Goal: Check status: Check status

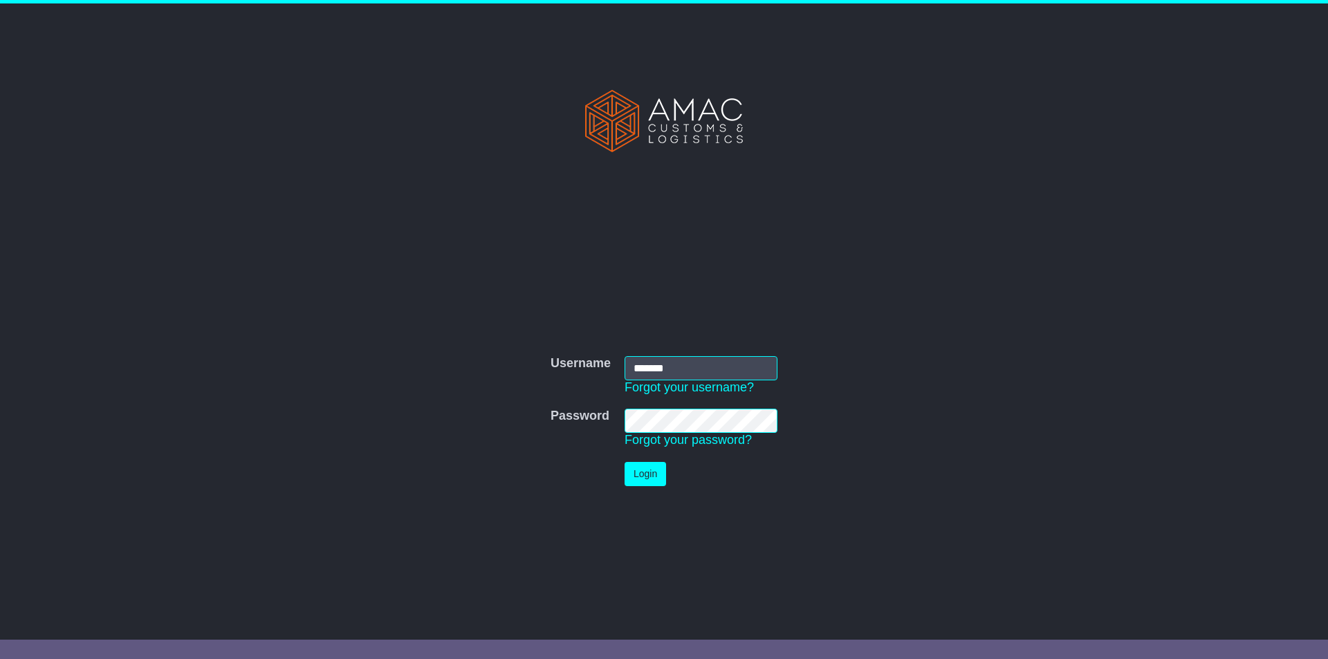
click at [632, 481] on button "Login" at bounding box center [645, 474] width 41 height 24
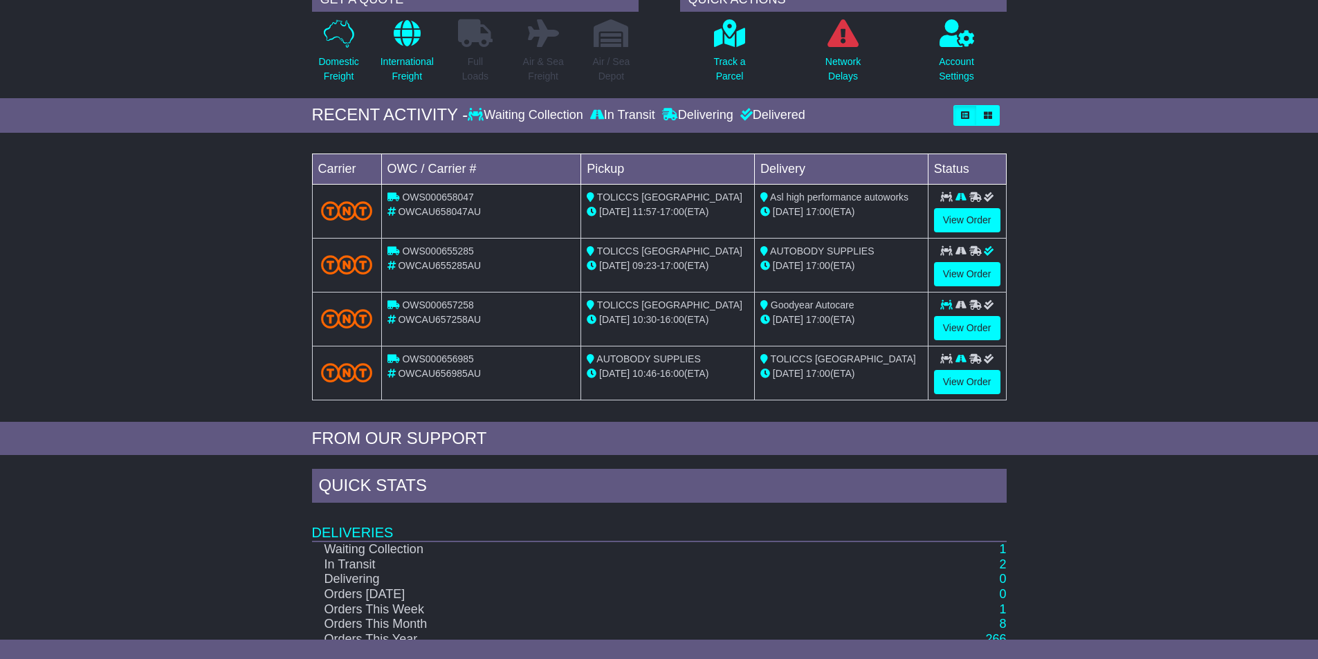
scroll to position [138, 0]
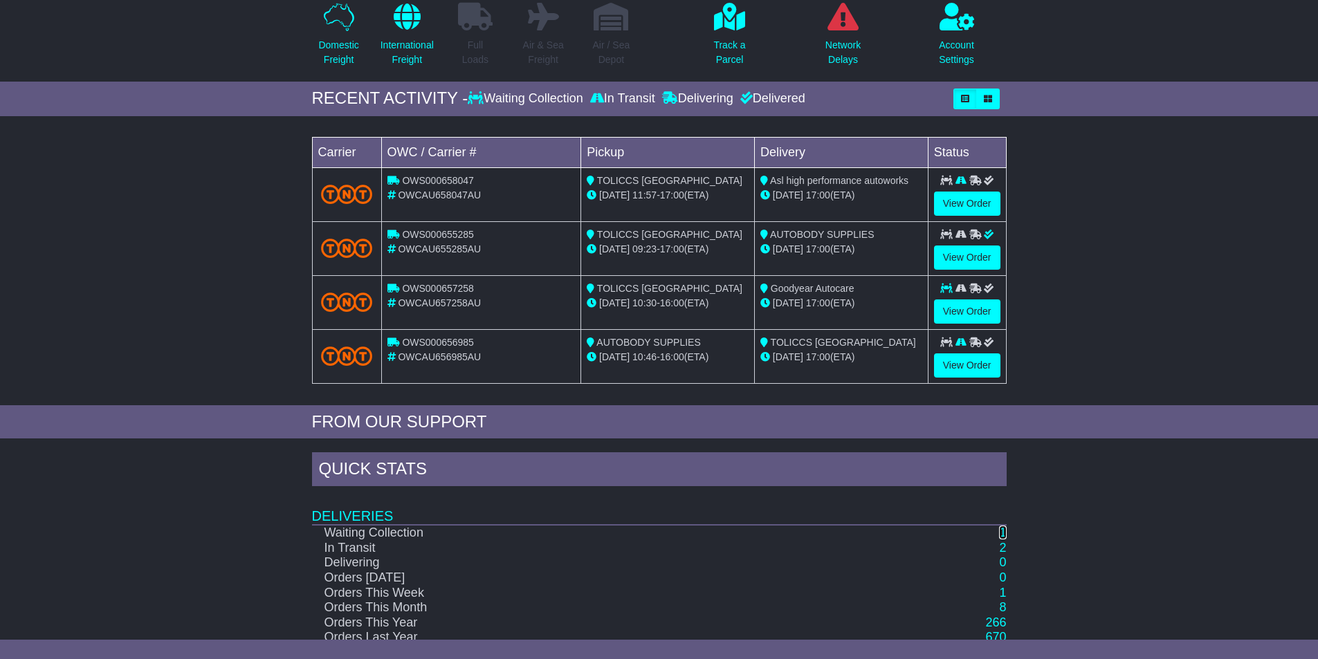
click at [1002, 532] on link "1" at bounding box center [1002, 533] width 7 height 14
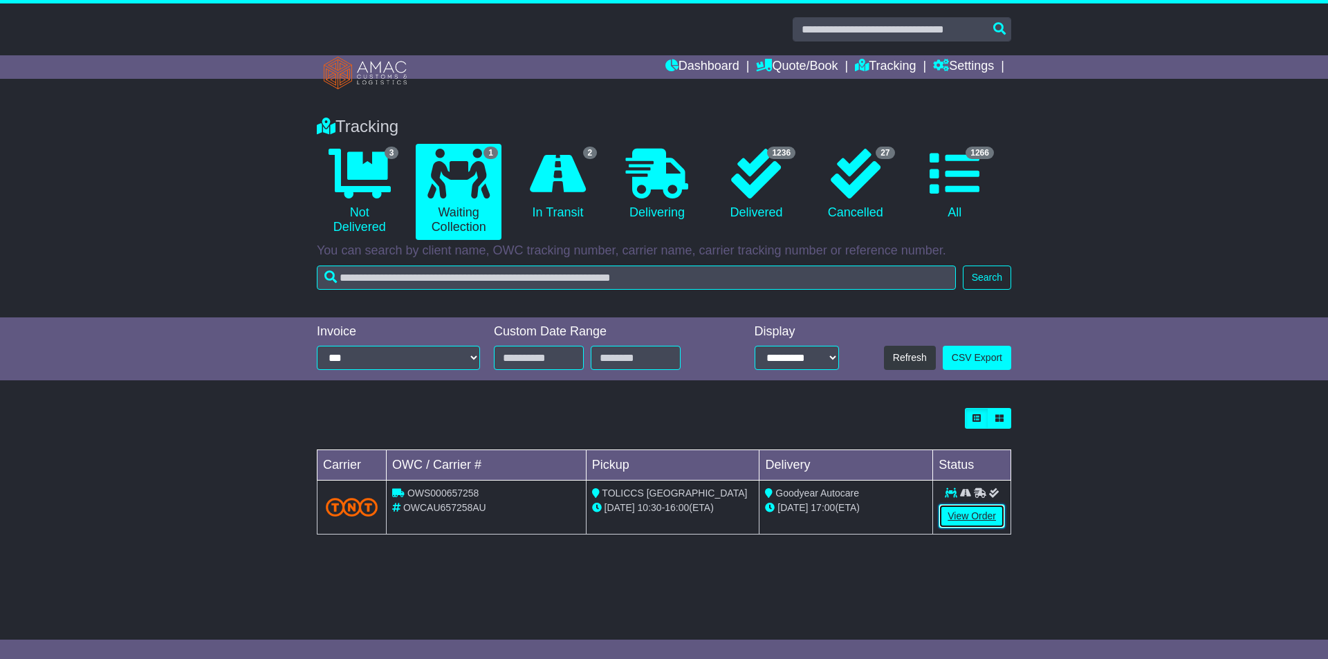
click at [975, 511] on link "View Order" at bounding box center [972, 516] width 66 height 24
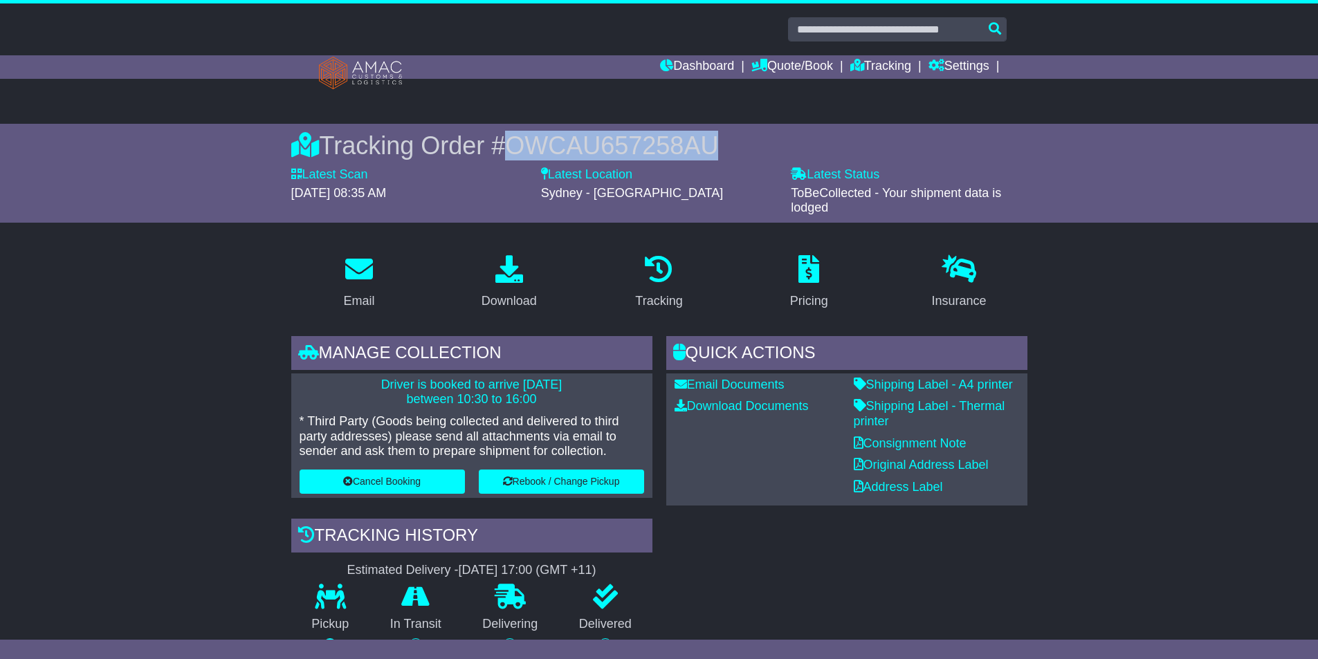
click at [520, 145] on div "Tracking Order # OWCAU657258AU" at bounding box center [659, 146] width 736 height 30
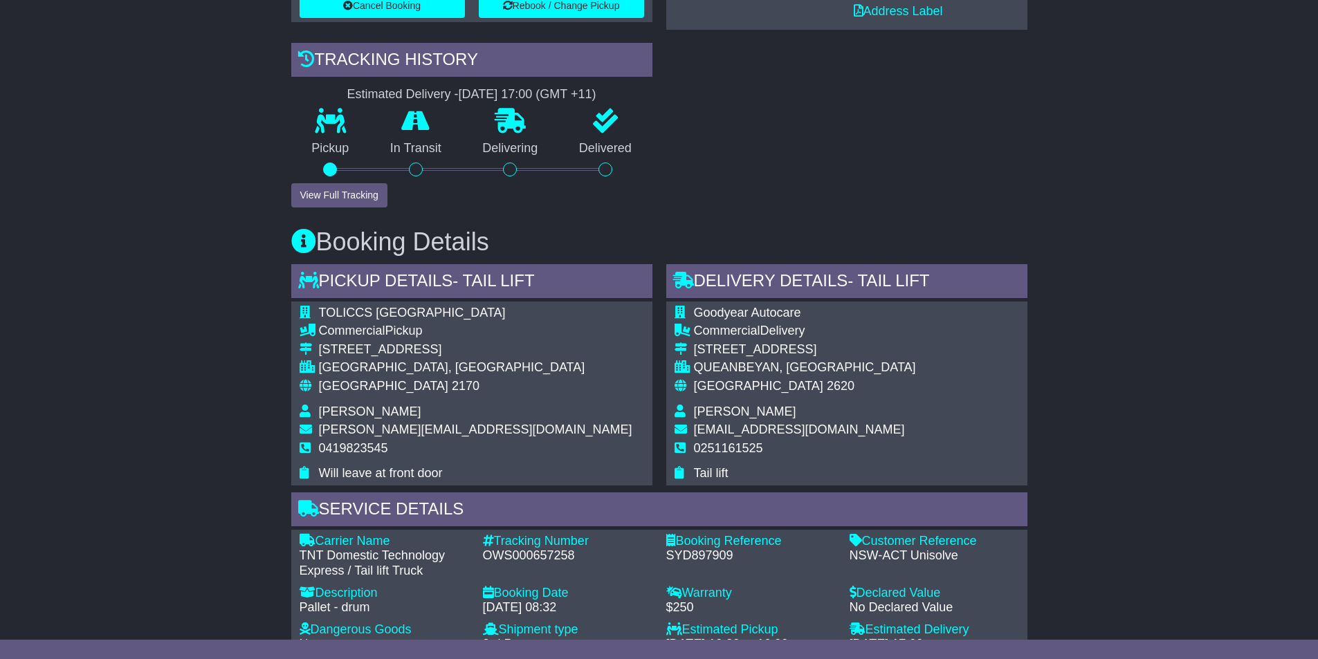
scroll to position [484, 0]
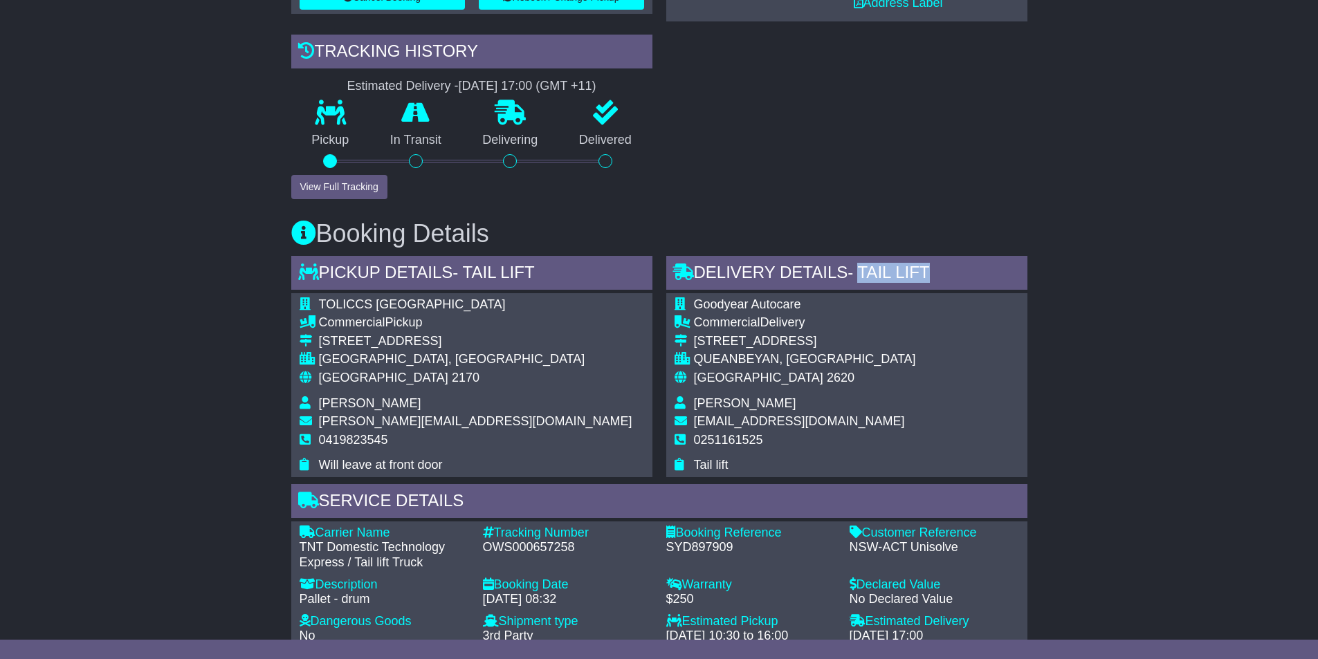
drag, startPoint x: 893, startPoint y: 277, endPoint x: 970, endPoint y: 280, distance: 77.5
click at [970, 280] on div "Delivery Details - Tail Lift" at bounding box center [846, 274] width 361 height 37
drag, startPoint x: 412, startPoint y: 286, endPoint x: 524, endPoint y: 288, distance: 111.4
click at [418, 289] on div "Pickup Details - Tail Lift" at bounding box center [471, 274] width 361 height 37
click at [546, 276] on div "Pickup Details - Tail Lift" at bounding box center [471, 274] width 361 height 37
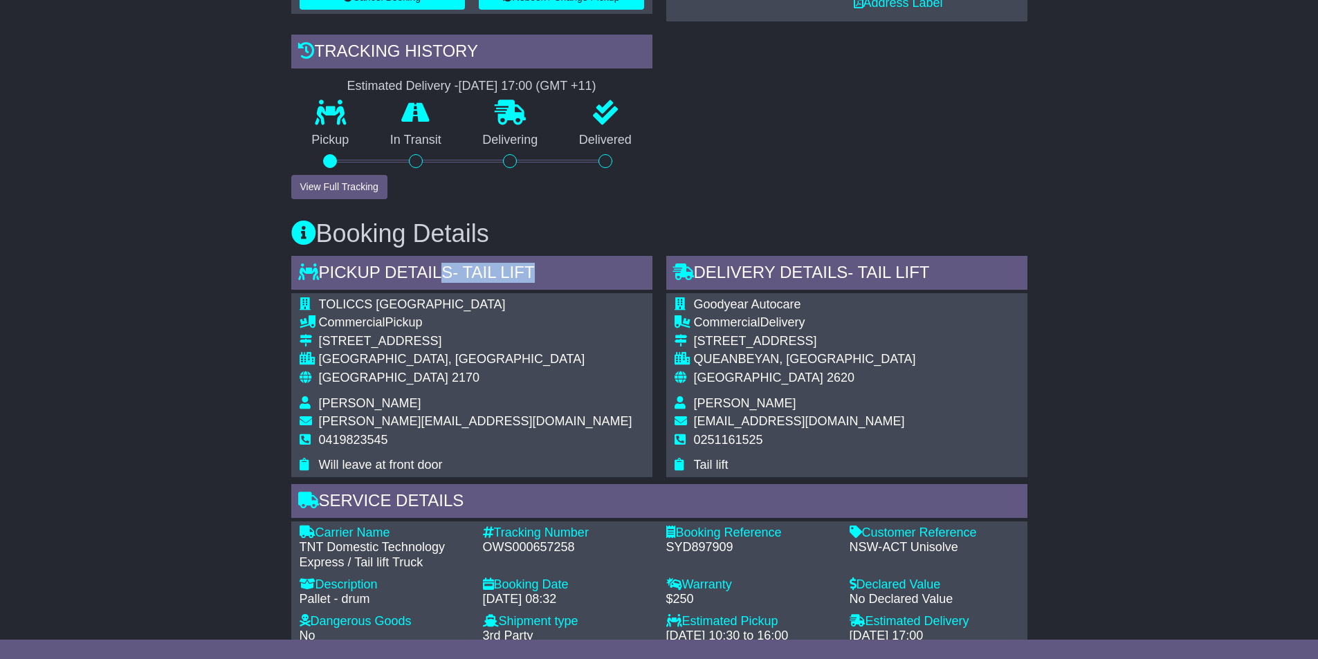
drag, startPoint x: 555, startPoint y: 272, endPoint x: 434, endPoint y: 274, distance: 120.4
click at [434, 273] on div "Pickup Details - Tail Lift" at bounding box center [471, 274] width 361 height 37
click at [434, 275] on div "Pickup Details - Tail Lift" at bounding box center [471, 274] width 361 height 37
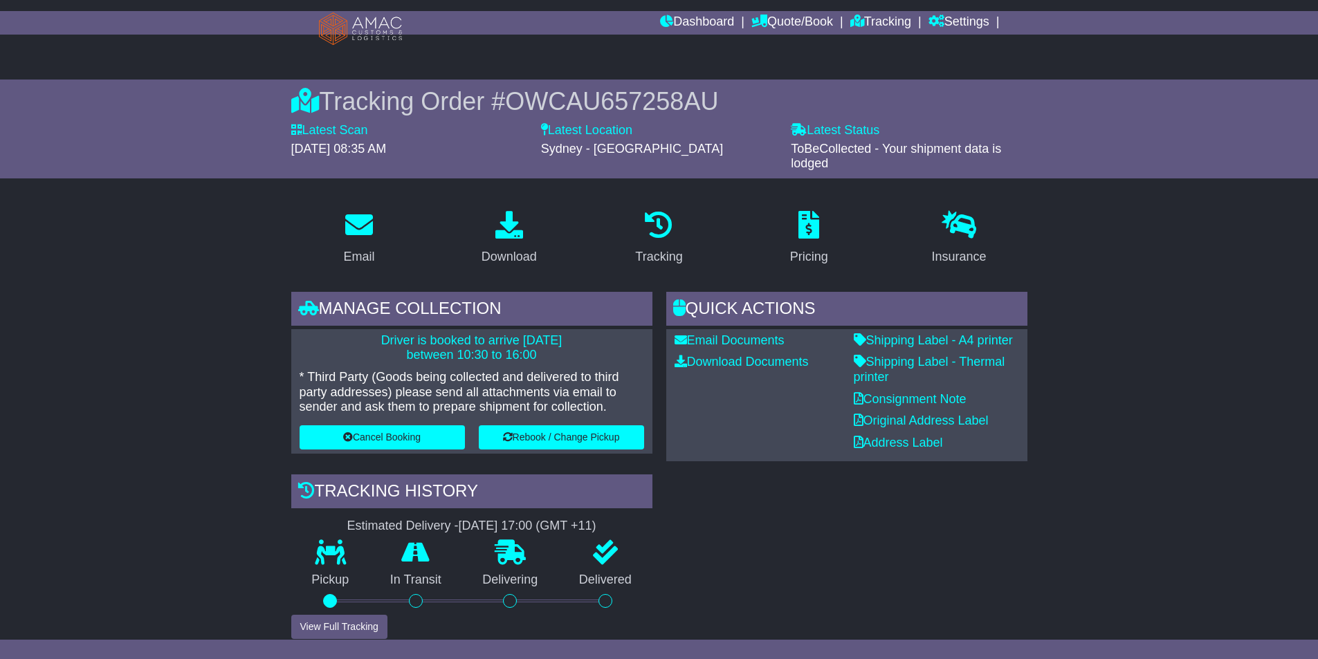
scroll to position [69, 0]
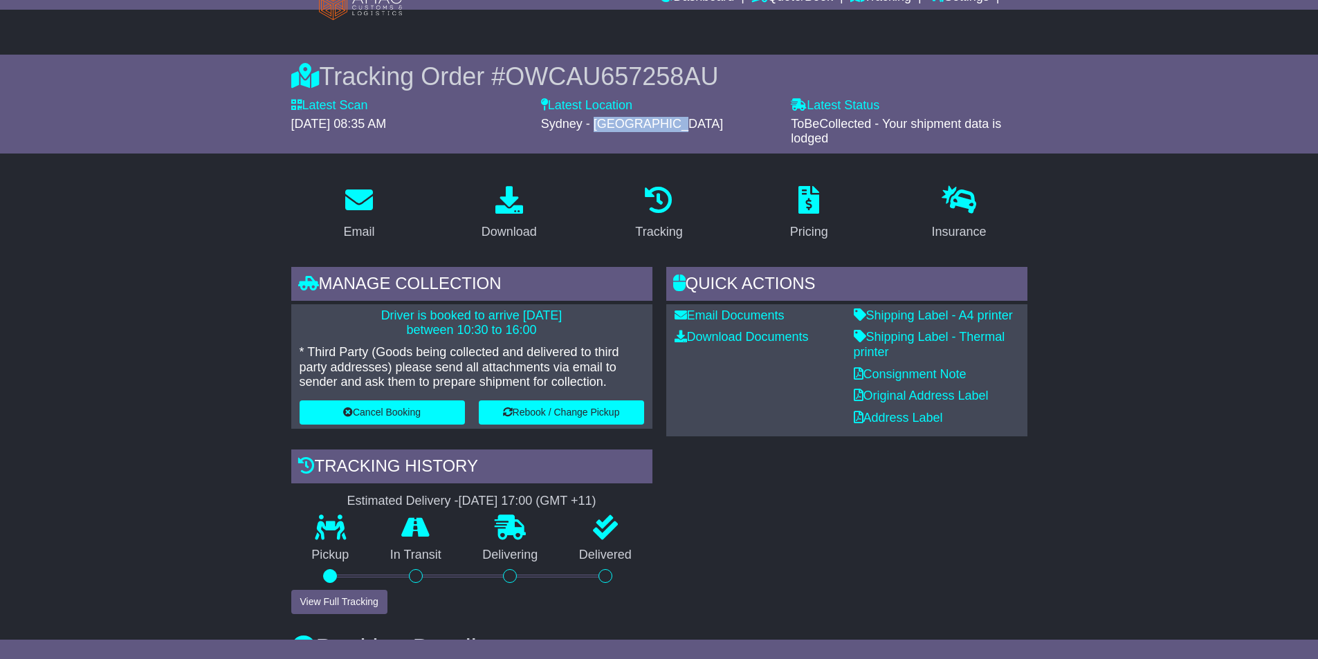
drag, startPoint x: 596, startPoint y: 124, endPoint x: 669, endPoint y: 131, distance: 73.0
click at [669, 131] on div "Sydney - [GEOGRAPHIC_DATA]" at bounding box center [659, 124] width 236 height 15
click at [668, 131] on div "Sydney - [GEOGRAPHIC_DATA]" at bounding box center [659, 124] width 236 height 15
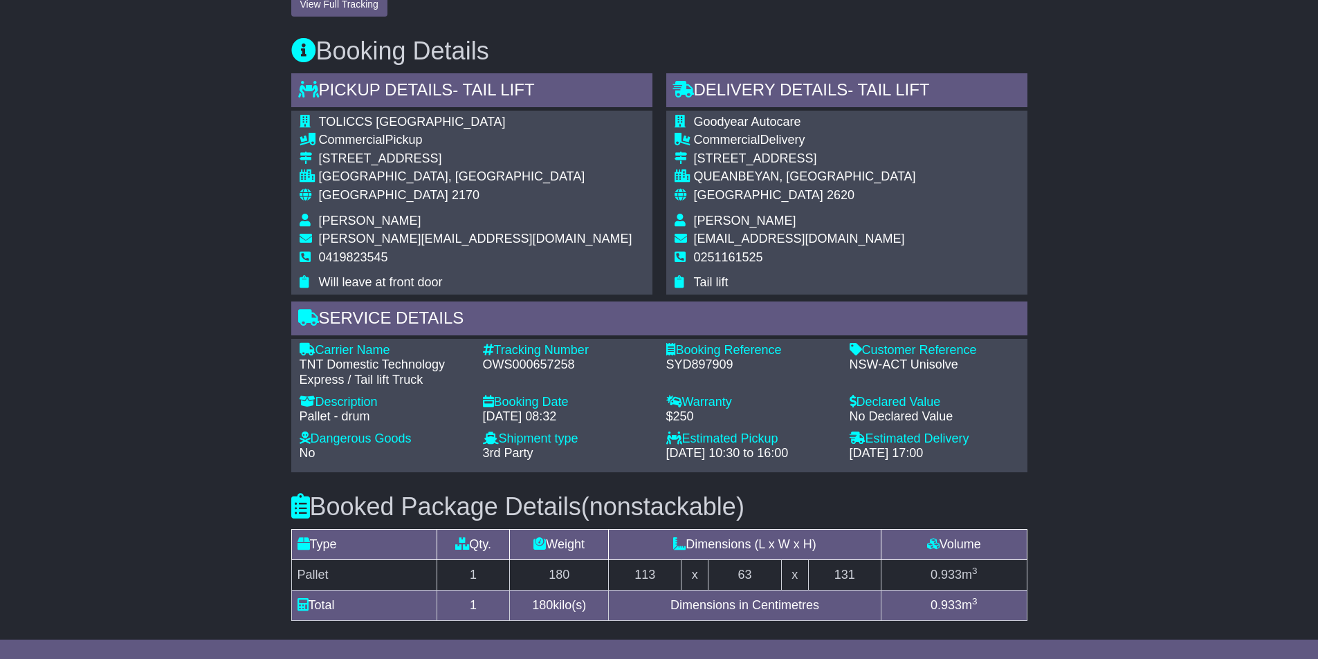
scroll to position [692, 0]
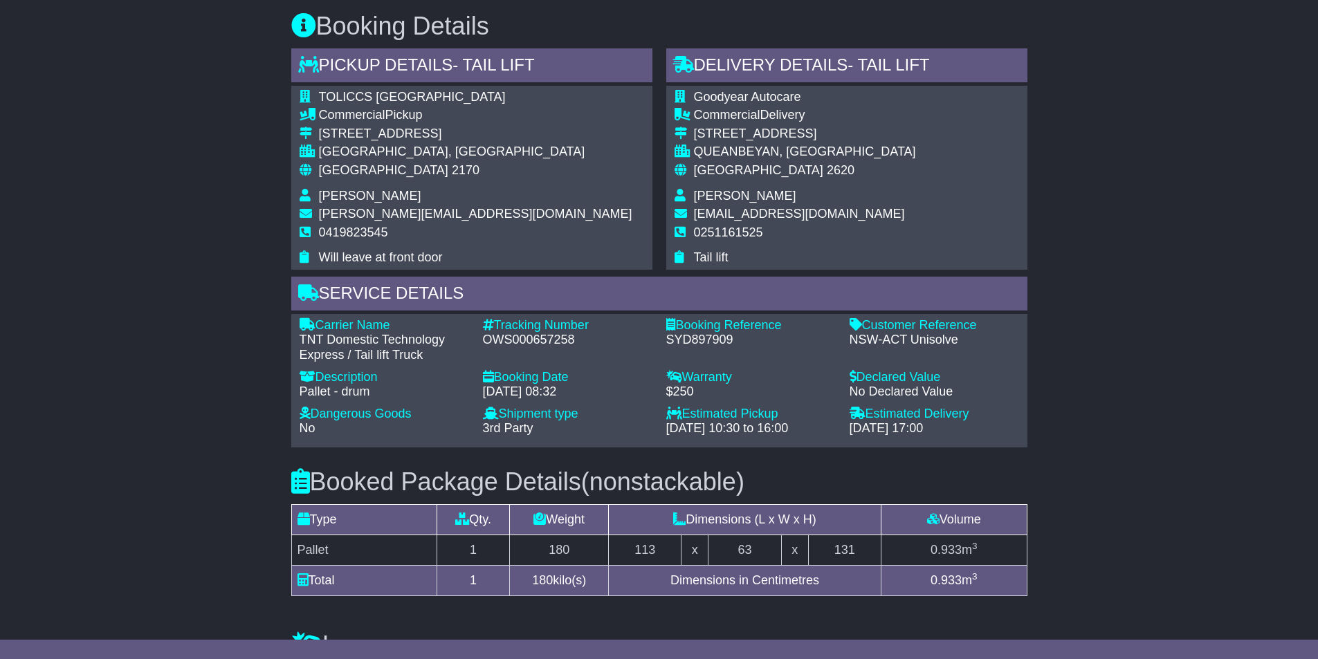
drag, startPoint x: 658, startPoint y: 427, endPoint x: 822, endPoint y: 426, distance: 163.2
click at [822, 426] on div "Carrier Name - TNT Domestic Technology Express / Tail lift Truck Description - …" at bounding box center [659, 380] width 733 height 125
click at [822, 426] on div "[DATE] 10:30 to 16:00" at bounding box center [750, 428] width 169 height 15
drag, startPoint x: 819, startPoint y: 428, endPoint x: 669, endPoint y: 425, distance: 150.1
click at [669, 425] on div "[DATE] 10:30 to 16:00" at bounding box center [750, 428] width 169 height 15
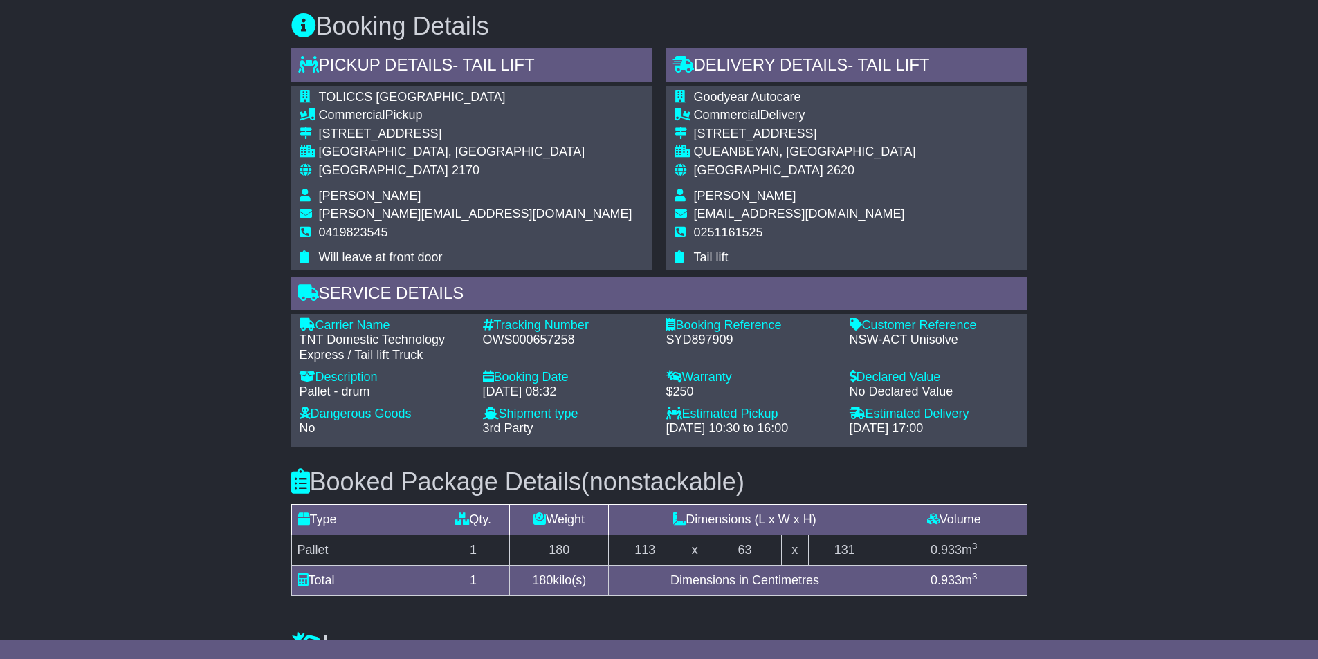
click at [669, 426] on div "[DATE] 10:30 to 16:00" at bounding box center [750, 428] width 169 height 15
drag, startPoint x: 669, startPoint y: 426, endPoint x: 816, endPoint y: 427, distance: 147.3
click at [816, 427] on div "[DATE] 10:30 to 16:00" at bounding box center [750, 428] width 169 height 15
drag, startPoint x: 667, startPoint y: 429, endPoint x: 827, endPoint y: 429, distance: 159.8
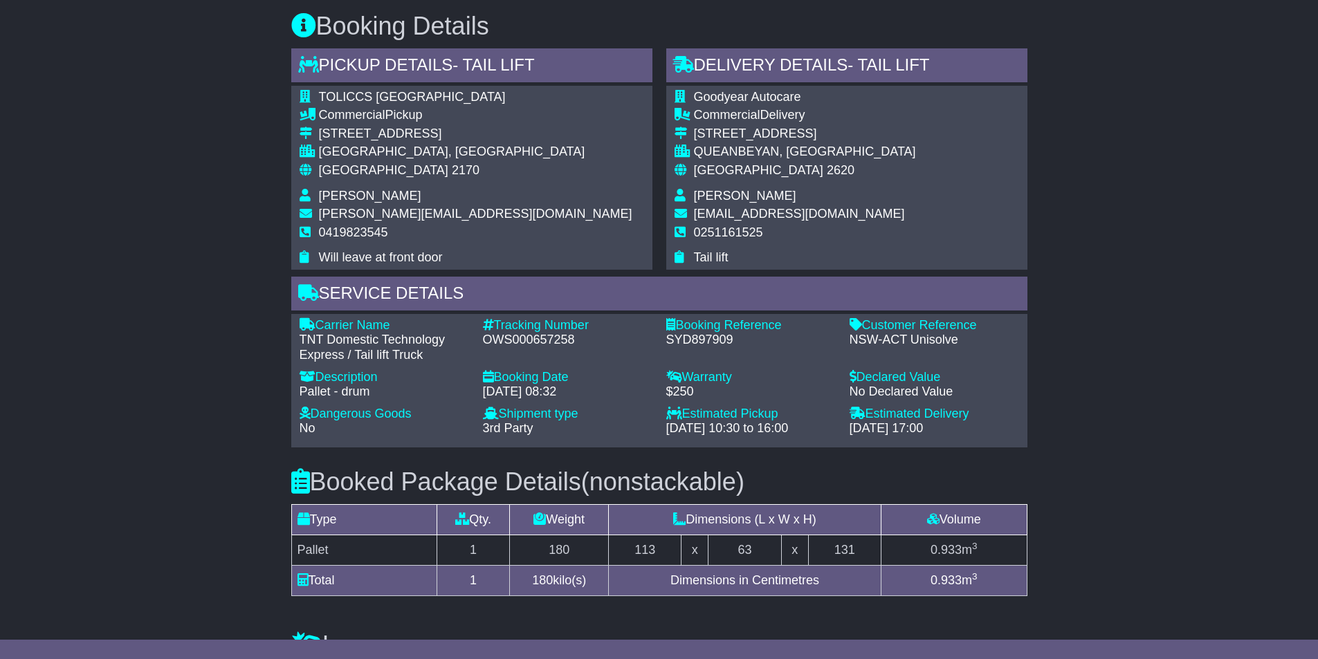
click at [827, 429] on div "[DATE] 10:30 to 16:00" at bounding box center [750, 428] width 169 height 15
click at [804, 445] on div "Carrier Name - TNT Domestic Technology Express / Tail lift Truck Description - …" at bounding box center [659, 380] width 736 height 133
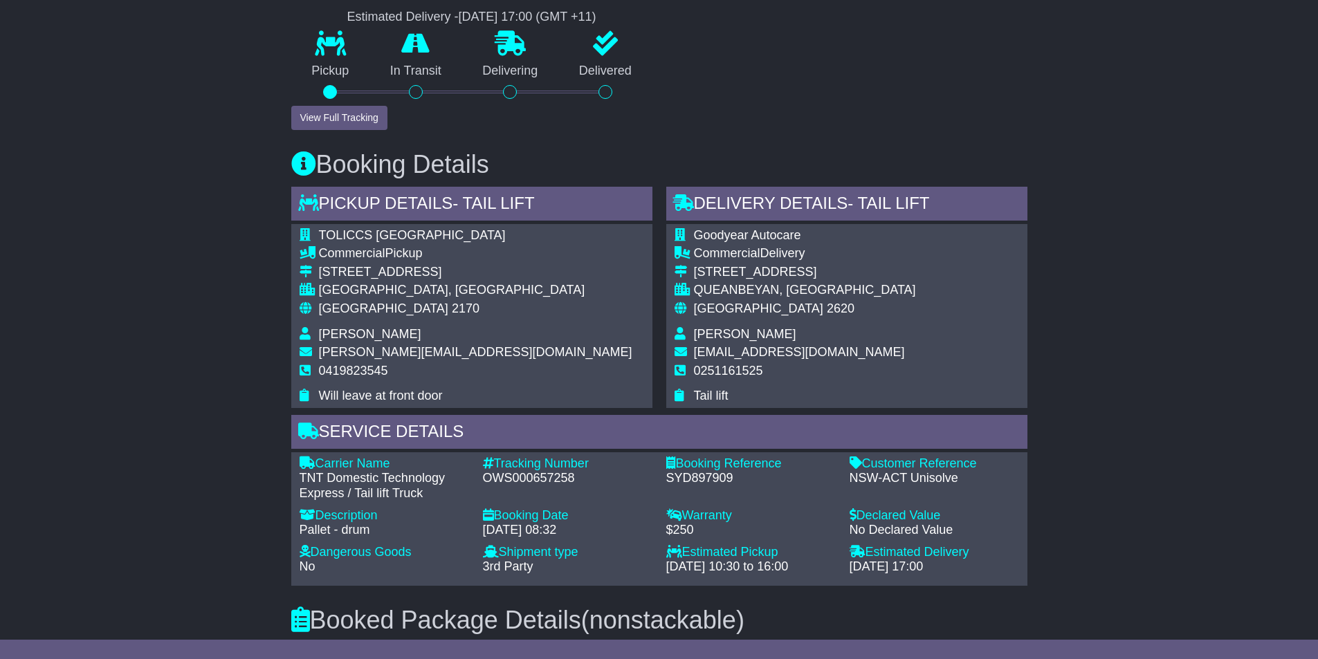
scroll to position [622, 0]
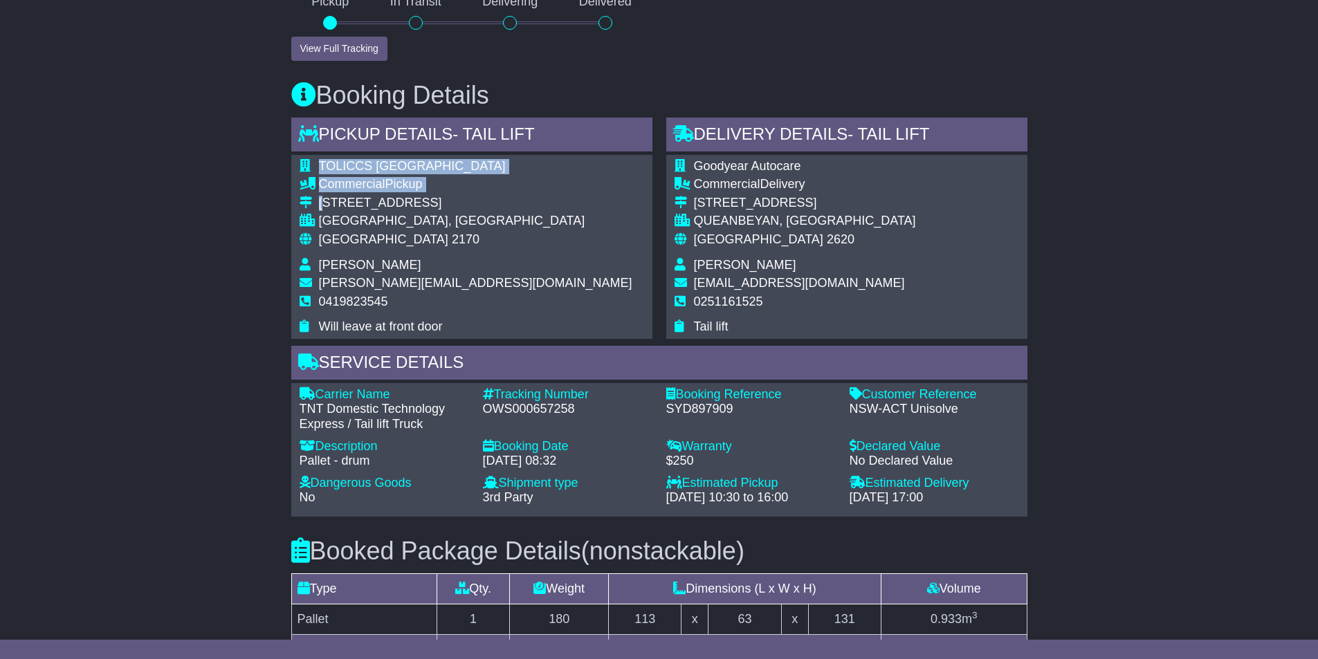
drag, startPoint x: 322, startPoint y: 197, endPoint x: 483, endPoint y: 205, distance: 161.4
click at [483, 205] on div "TOLICCS [GEOGRAPHIC_DATA] Commercial Pickup [STREET_ADDRESS] [GEOGRAPHIC_DATA],…" at bounding box center [471, 247] width 361 height 184
click at [488, 203] on div "TOLICCS [GEOGRAPHIC_DATA] Commercial Pickup [STREET_ADDRESS] [GEOGRAPHIC_DATA],…" at bounding box center [471, 247] width 361 height 184
click at [468, 203] on div "[STREET_ADDRESS]" at bounding box center [475, 203] width 313 height 15
drag, startPoint x: 478, startPoint y: 202, endPoint x: 329, endPoint y: 205, distance: 148.7
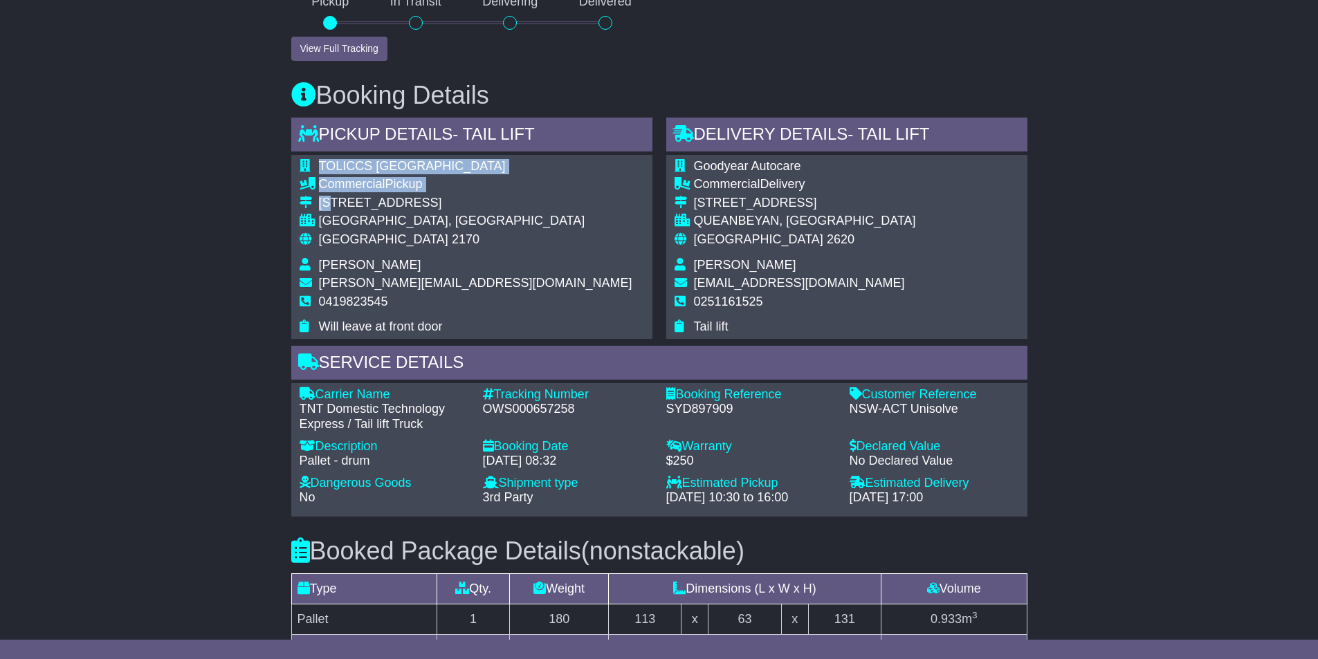
click at [330, 205] on div "TOLICCS [GEOGRAPHIC_DATA] Commercial Pickup [STREET_ADDRESS] [GEOGRAPHIC_DATA],…" at bounding box center [471, 247] width 361 height 184
click at [324, 202] on div "[STREET_ADDRESS]" at bounding box center [475, 203] width 313 height 15
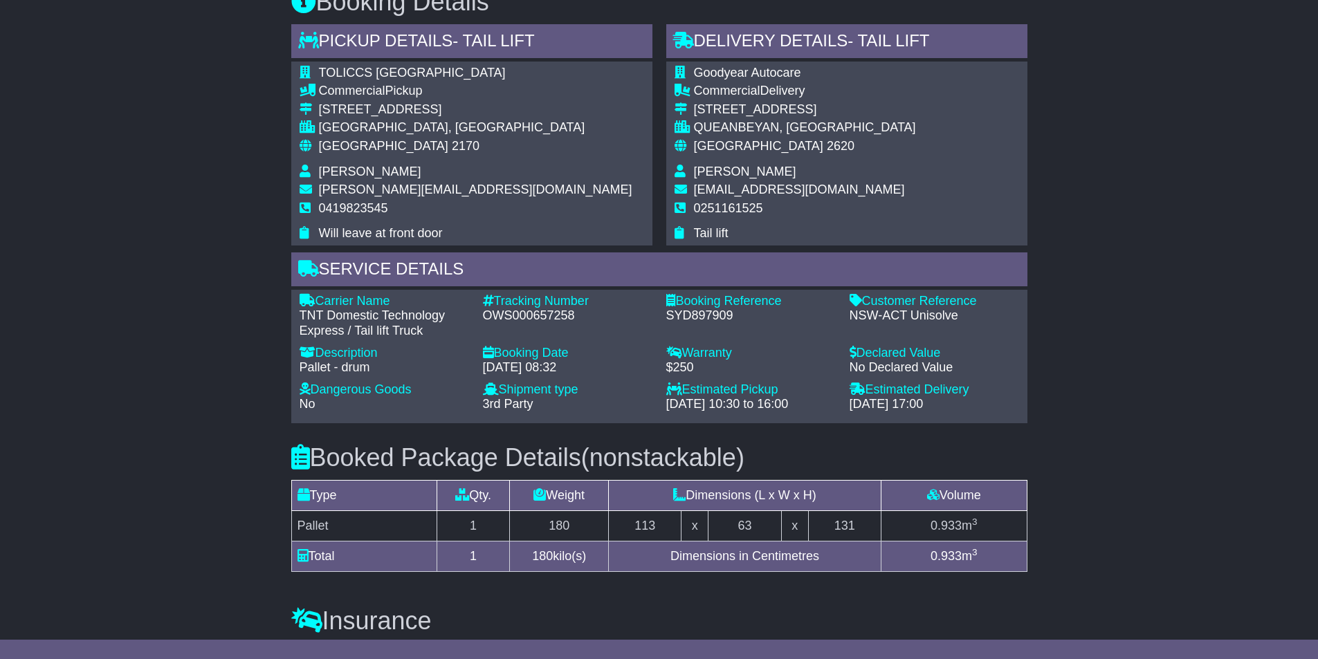
scroll to position [692, 0]
